Goal: Transaction & Acquisition: Book appointment/travel/reservation

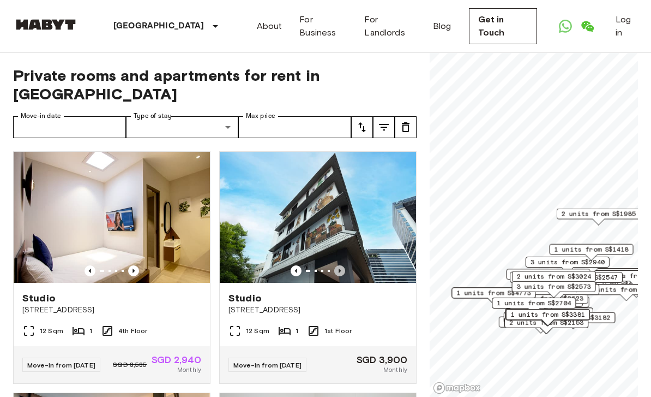
click at [344, 265] on icon "Previous image" at bounding box center [339, 270] width 11 height 11
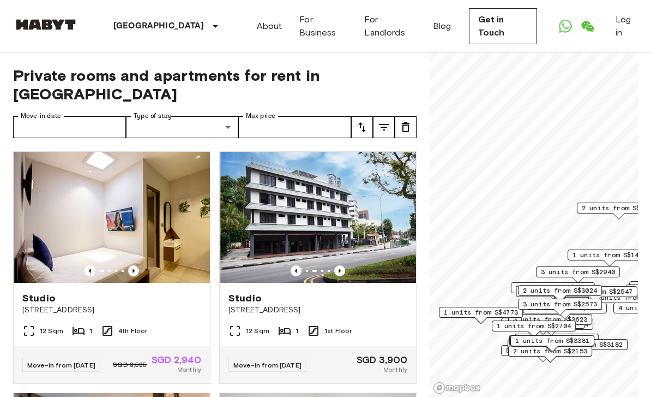
click at [341, 268] on icon "Previous image" at bounding box center [340, 270] width 2 height 4
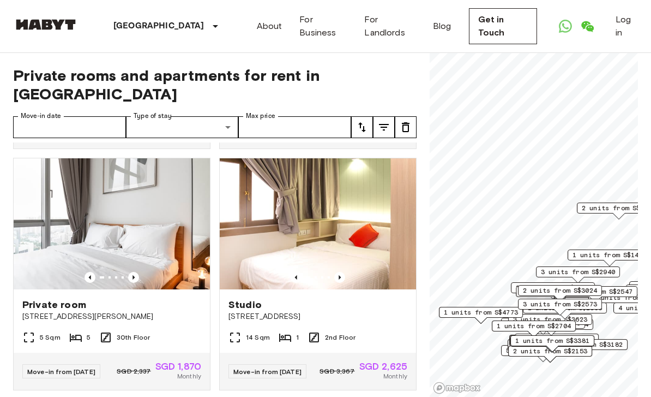
scroll to position [484, 0]
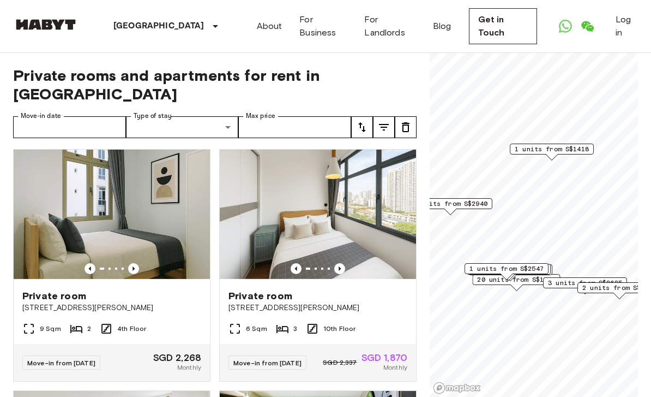
click at [585, 149] on span "1 units from S$1418" at bounding box center [552, 149] width 74 height 10
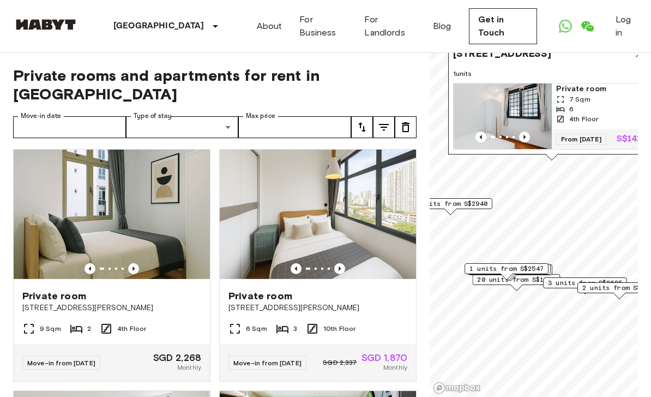
click at [525, 131] on icon "Previous image" at bounding box center [524, 136] width 11 height 11
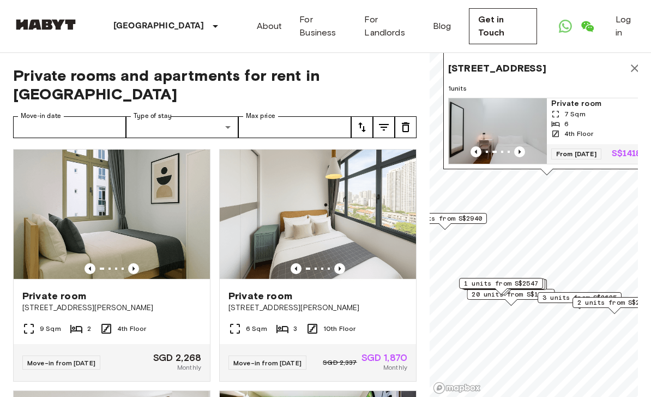
click at [523, 148] on icon "Previous image" at bounding box center [519, 151] width 11 height 11
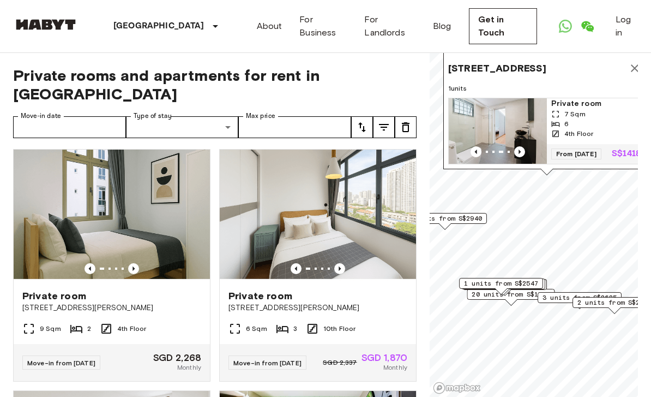
click at [524, 146] on icon "Previous image" at bounding box center [519, 151] width 11 height 11
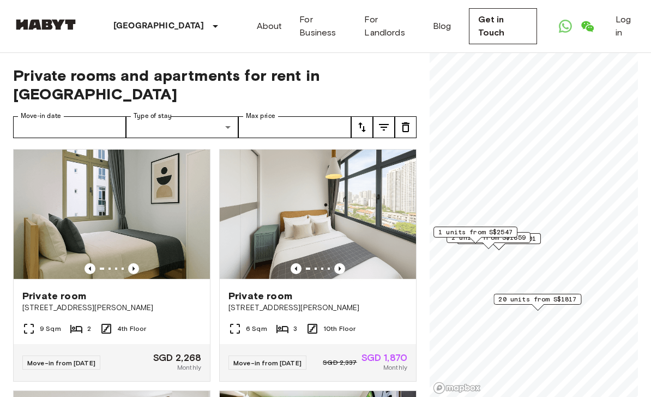
click at [541, 238] on div "2 units from S$1701" at bounding box center [499, 238] width 84 height 11
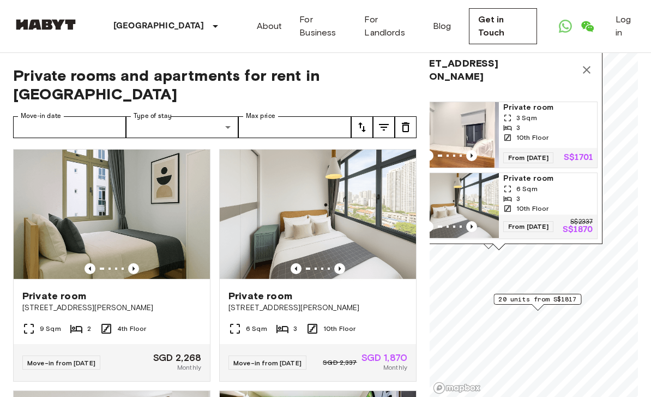
click at [589, 67] on icon "Map marker" at bounding box center [587, 70] width 8 height 8
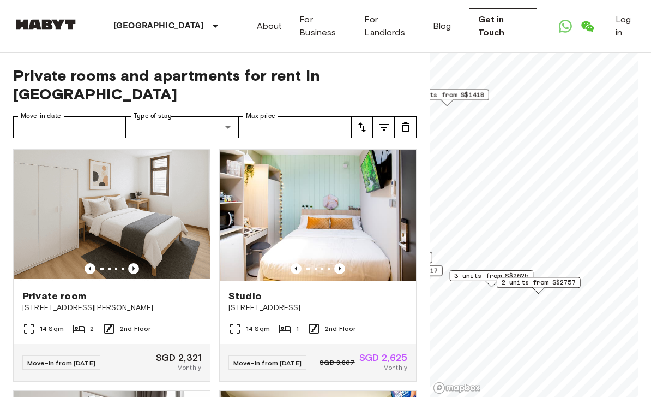
scroll to position [452, 0]
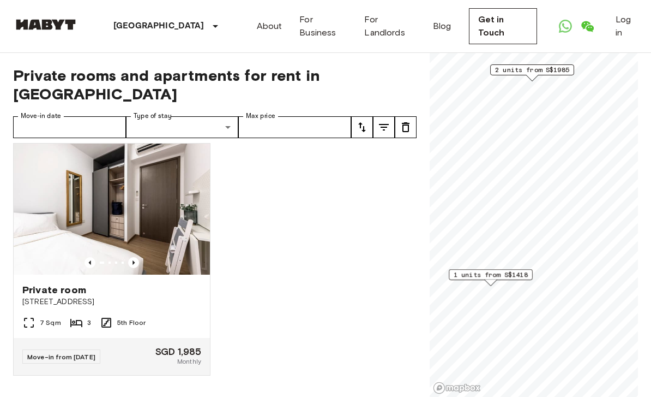
scroll to position [196, 0]
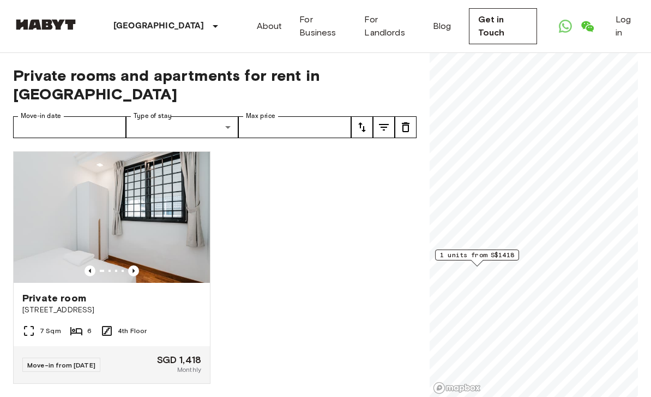
click at [506, 256] on span "1 units from S$1418" at bounding box center [477, 255] width 74 height 10
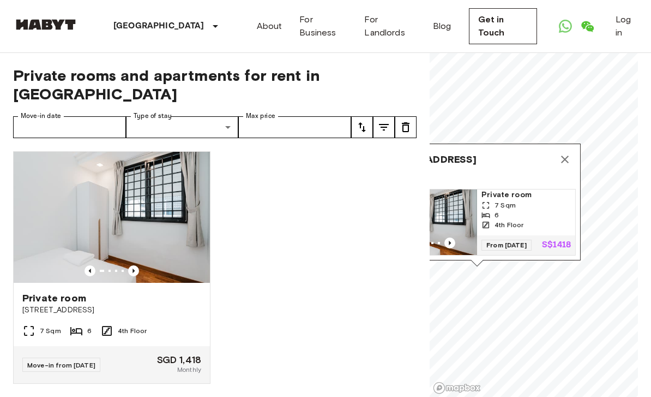
click at [161, 220] on img at bounding box center [112, 217] width 196 height 131
click at [161, 214] on img at bounding box center [112, 217] width 196 height 131
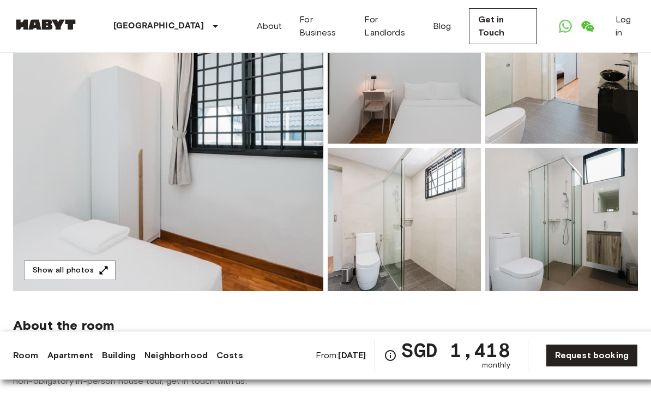
scroll to position [140, 0]
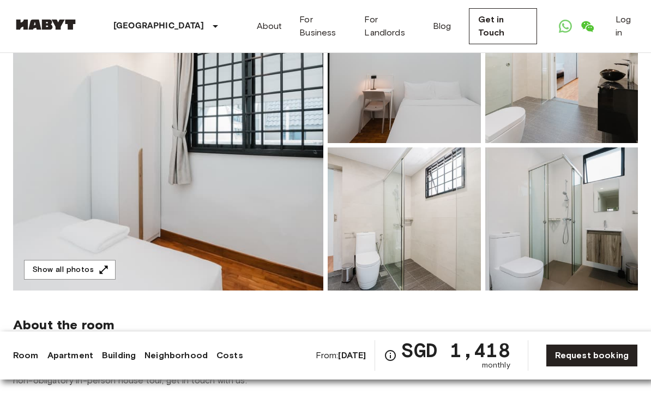
click at [265, 234] on img at bounding box center [168, 145] width 310 height 290
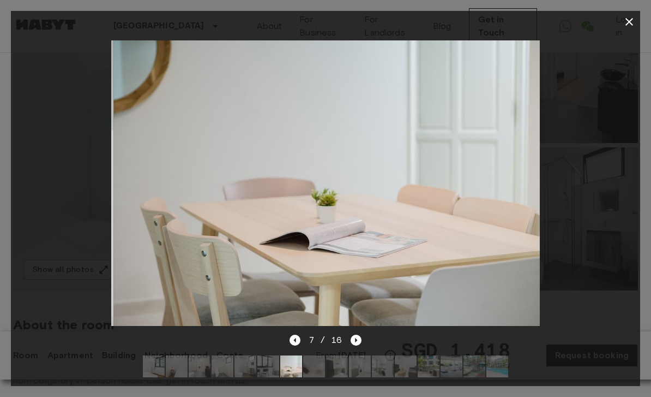
click at [567, 196] on div at bounding box center [325, 183] width 629 height 301
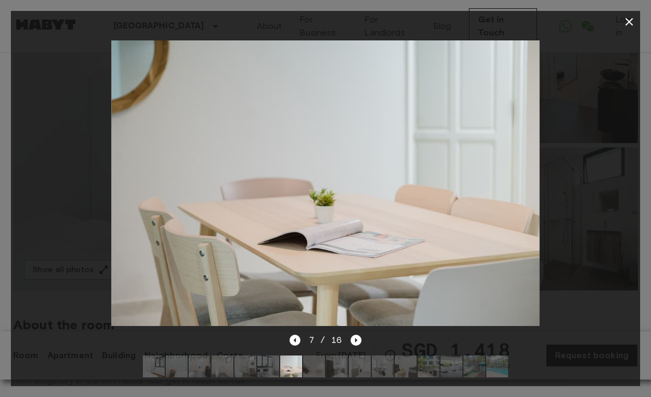
click at [622, 17] on button "button" at bounding box center [629, 22] width 22 height 22
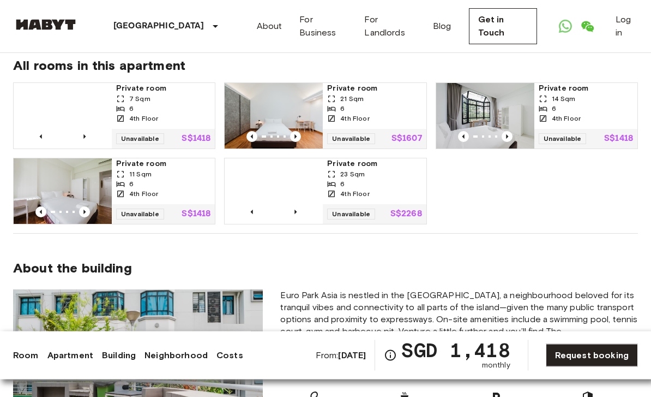
scroll to position [869, 0]
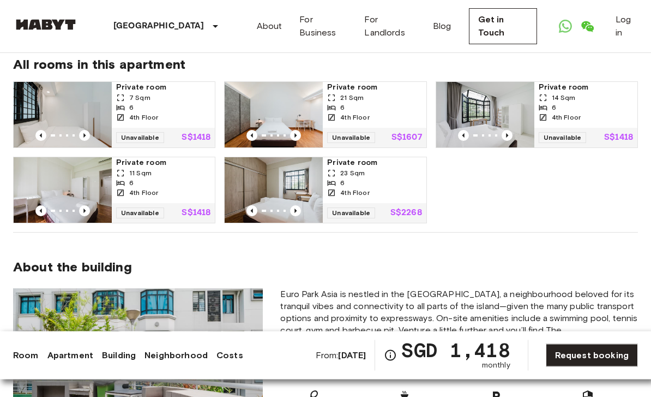
click at [387, 362] on icon "Check cost overview for full price breakdown. Please note that discounts apply …" at bounding box center [390, 355] width 13 height 13
click at [386, 362] on icon "Check cost overview for full price breakdown. Please note that discounts apply …" at bounding box center [390, 355] width 13 height 13
click at [391, 361] on icon "Check cost overview for full price breakdown. Please note that discounts apply …" at bounding box center [390, 355] width 11 height 11
click at [393, 362] on icon "Check cost overview for full price breakdown. Please note that discounts apply …" at bounding box center [390, 355] width 13 height 13
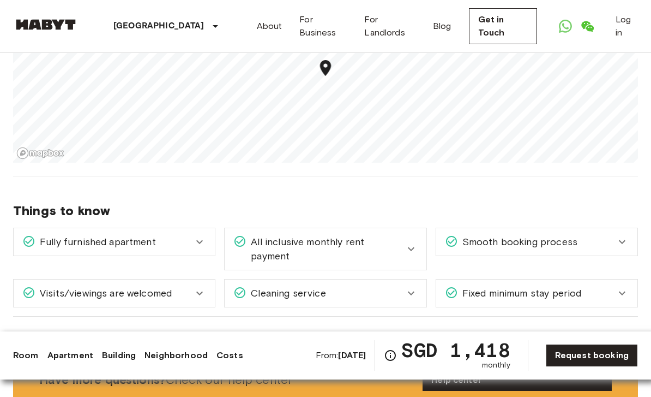
scroll to position [1488, 0]
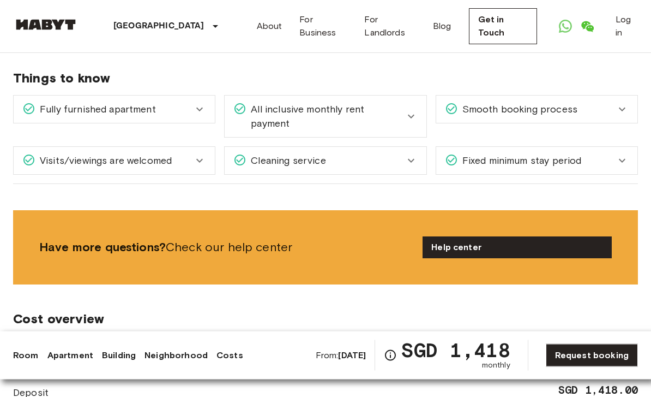
click at [619, 159] on icon at bounding box center [622, 161] width 7 height 4
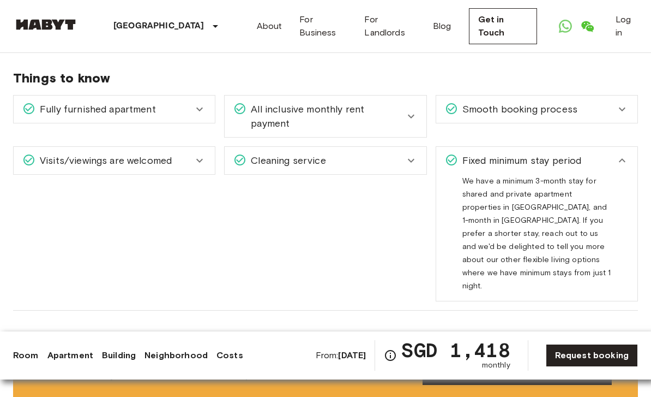
click at [619, 154] on icon at bounding box center [622, 160] width 13 height 13
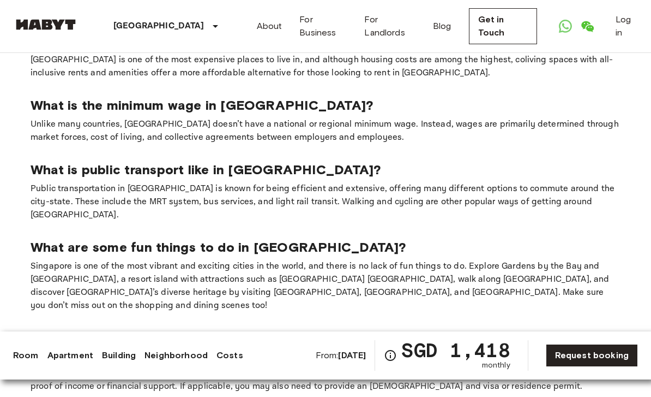
scroll to position [2372, 0]
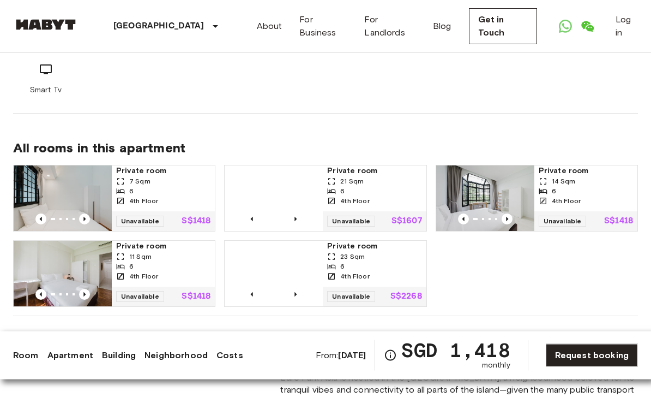
scroll to position [785, 0]
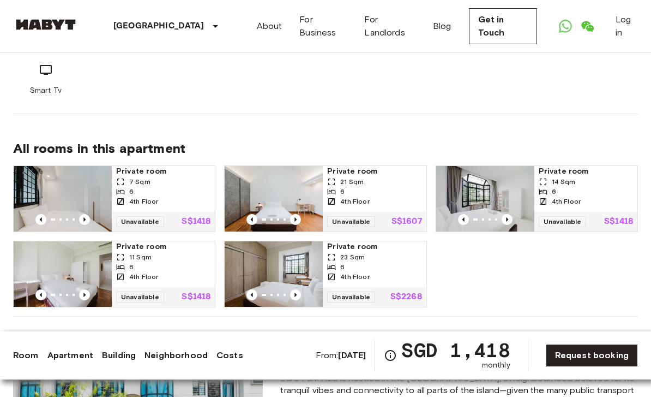
click at [159, 262] on div "6" at bounding box center [163, 267] width 94 height 10
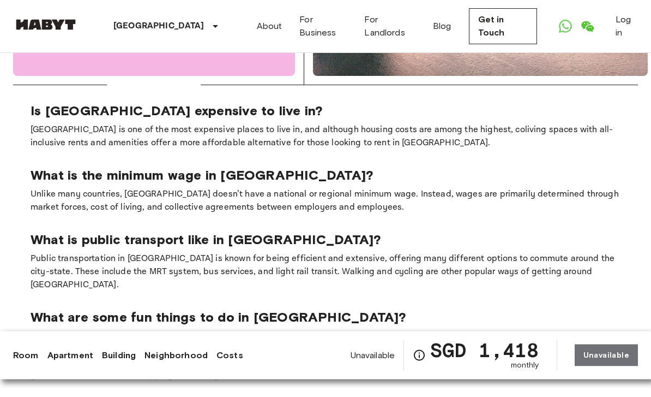
scroll to position [2302, 0]
